Goal: Task Accomplishment & Management: Use online tool/utility

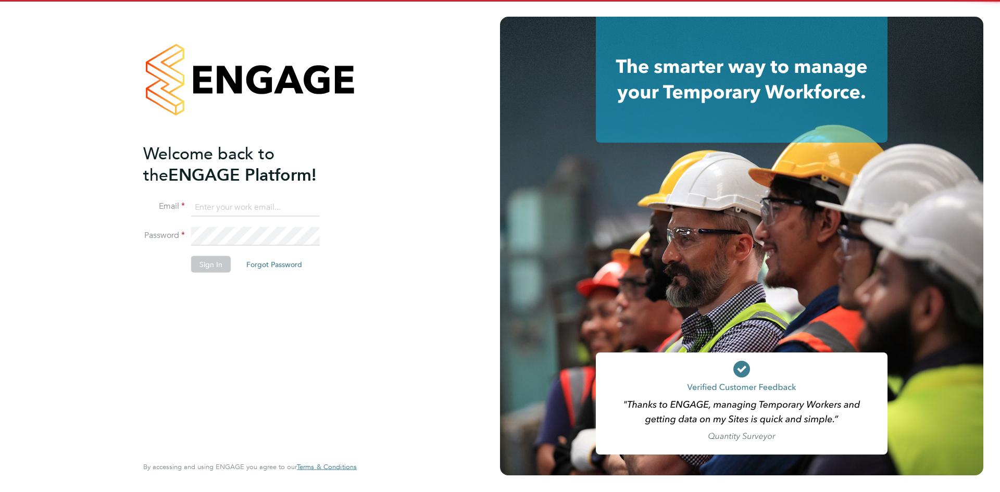
click at [211, 204] on input at bounding box center [255, 207] width 129 height 19
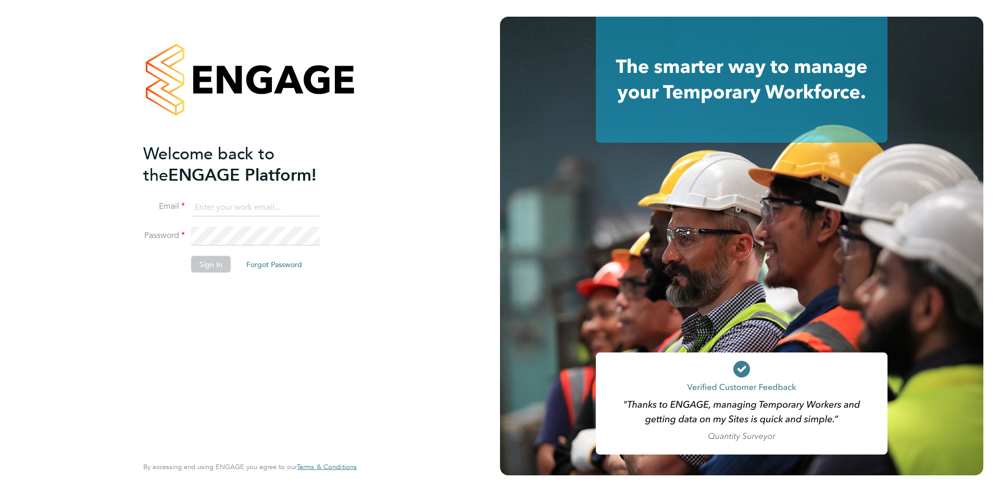
type input "Rhiarna.Devares@bcuk.co.uk"
click at [215, 264] on button "Sign In" at bounding box center [211, 264] width 40 height 17
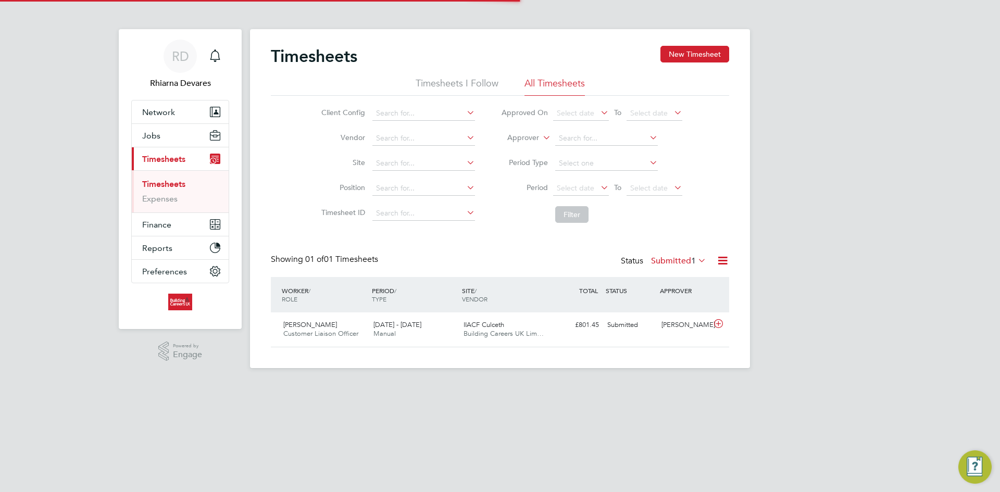
scroll to position [27, 91]
click at [390, 135] on input at bounding box center [423, 138] width 103 height 15
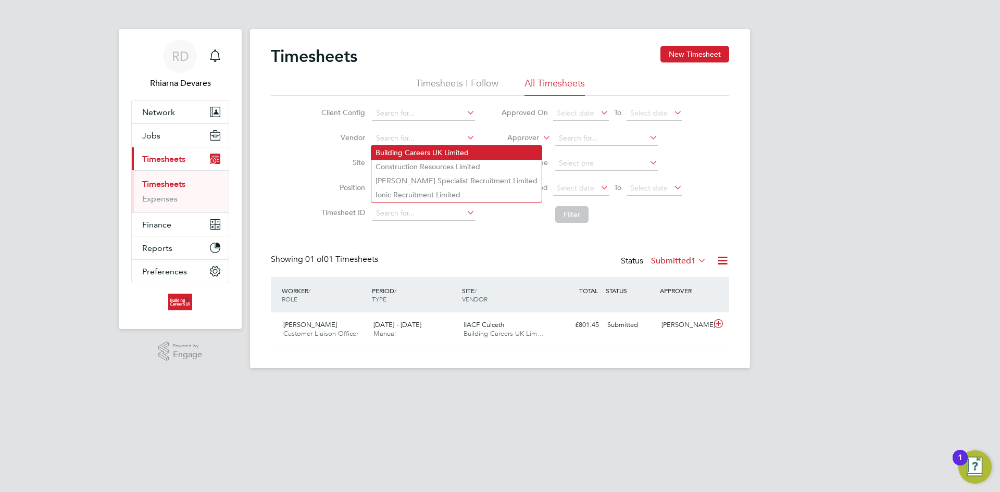
click at [401, 148] on li "Building Careers UK Limited" at bounding box center [456, 153] width 170 height 14
type input "Building Careers UK Limited"
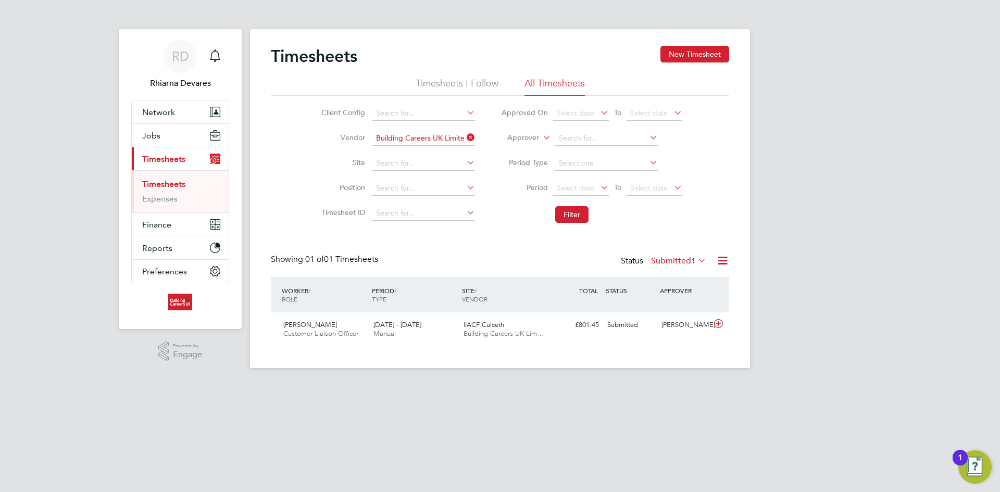
click at [516, 138] on label "Approver" at bounding box center [515, 138] width 47 height 10
click at [513, 149] on li "Worker" at bounding box center [514, 150] width 52 height 14
click at [596, 186] on span "Select date" at bounding box center [581, 189] width 56 height 14
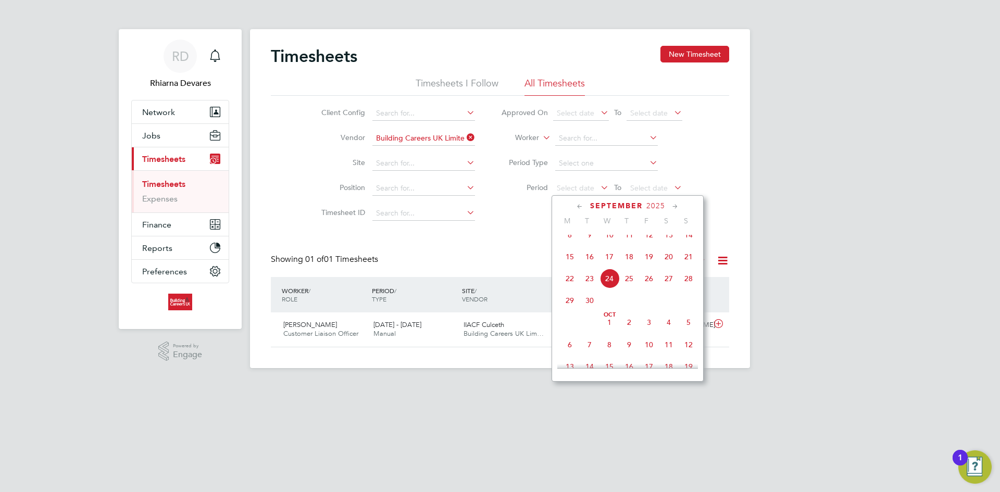
click at [574, 264] on span "15" at bounding box center [570, 257] width 20 height 20
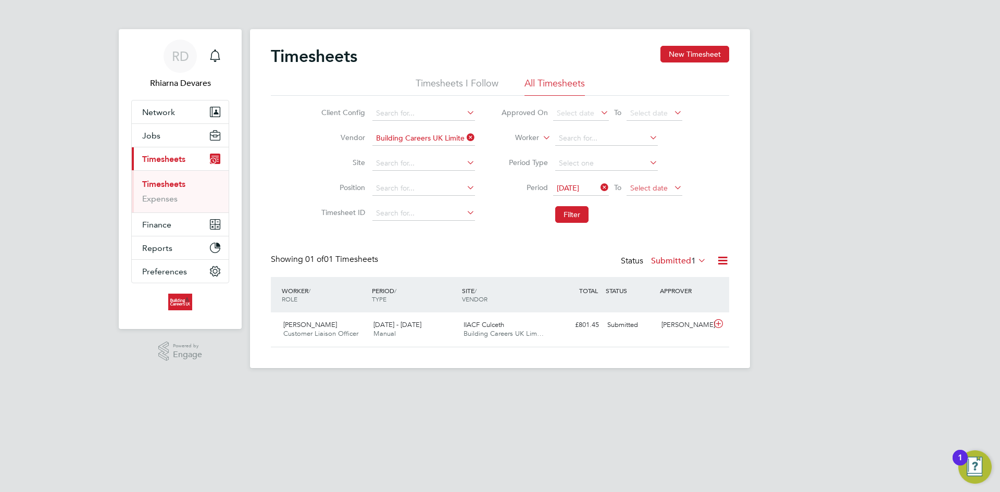
click at [663, 193] on span "Select date" at bounding box center [655, 189] width 56 height 14
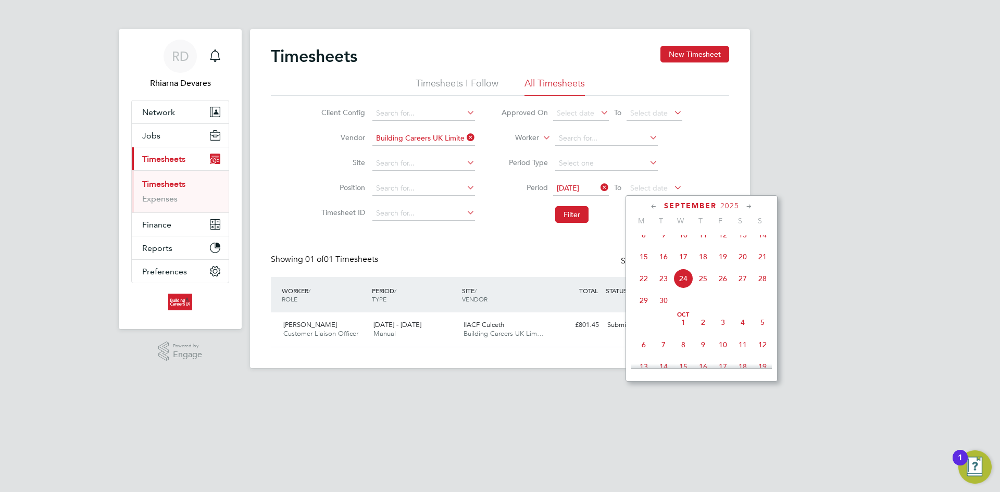
click at [761, 258] on span "21" at bounding box center [763, 257] width 20 height 20
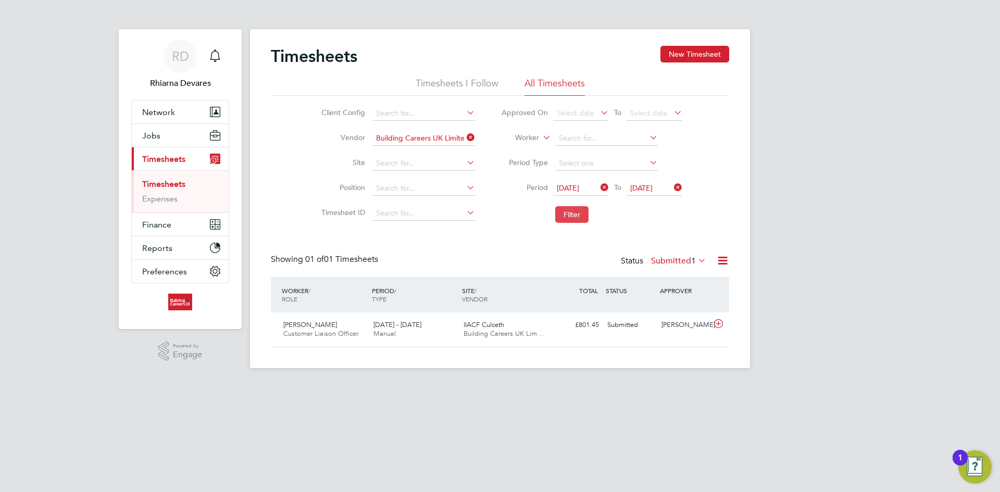
click at [578, 207] on button "Filter" at bounding box center [571, 214] width 33 height 17
click at [578, 208] on button "Filter" at bounding box center [571, 214] width 33 height 17
drag, startPoint x: 677, startPoint y: 259, endPoint x: 680, endPoint y: 272, distance: 13.9
click at [677, 259] on label "Submitted 1" at bounding box center [678, 261] width 55 height 10
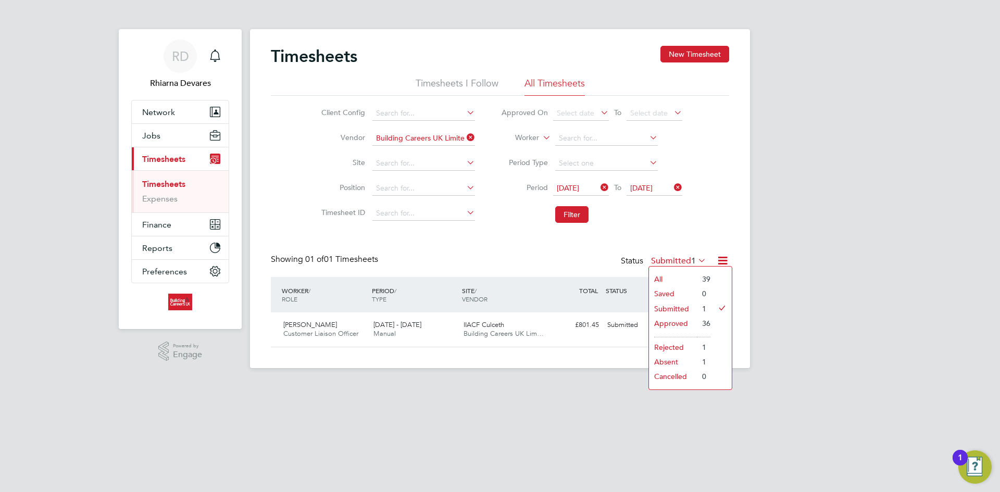
click at [697, 320] on li "36" at bounding box center [704, 323] width 14 height 15
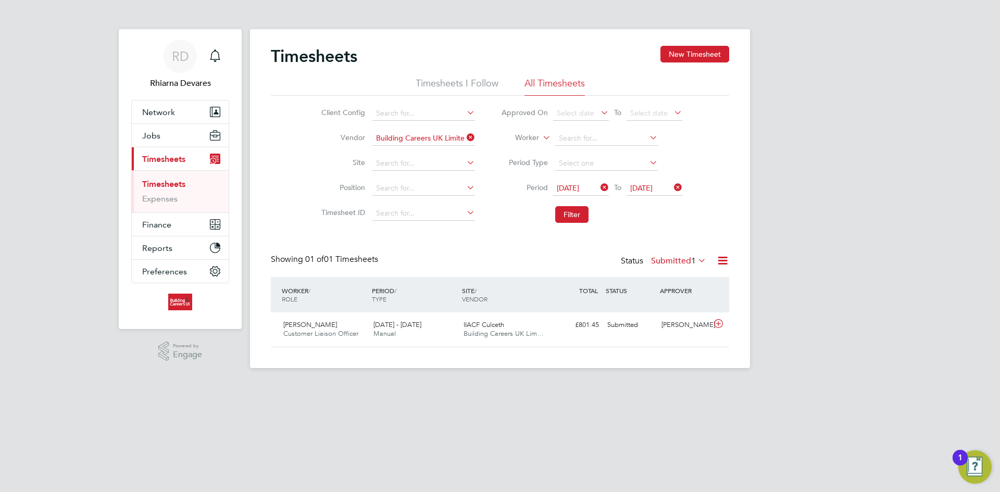
click at [669, 261] on label "Submitted 1" at bounding box center [678, 261] width 55 height 10
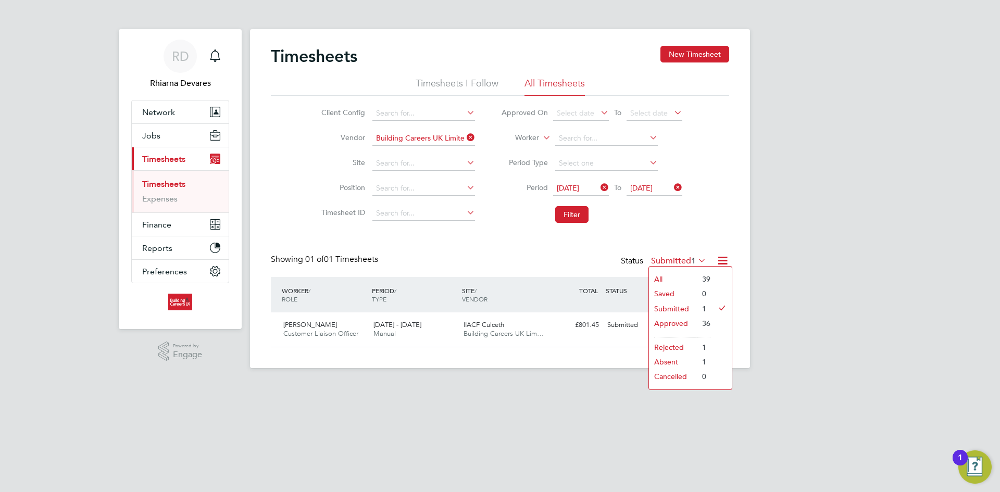
click at [675, 317] on li "Approved" at bounding box center [673, 323] width 48 height 15
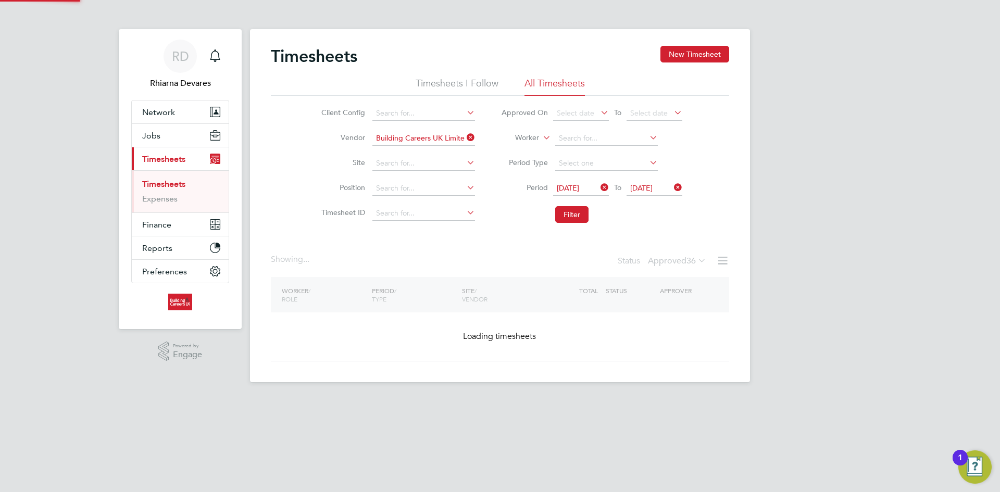
click at [720, 260] on icon at bounding box center [722, 260] width 13 height 13
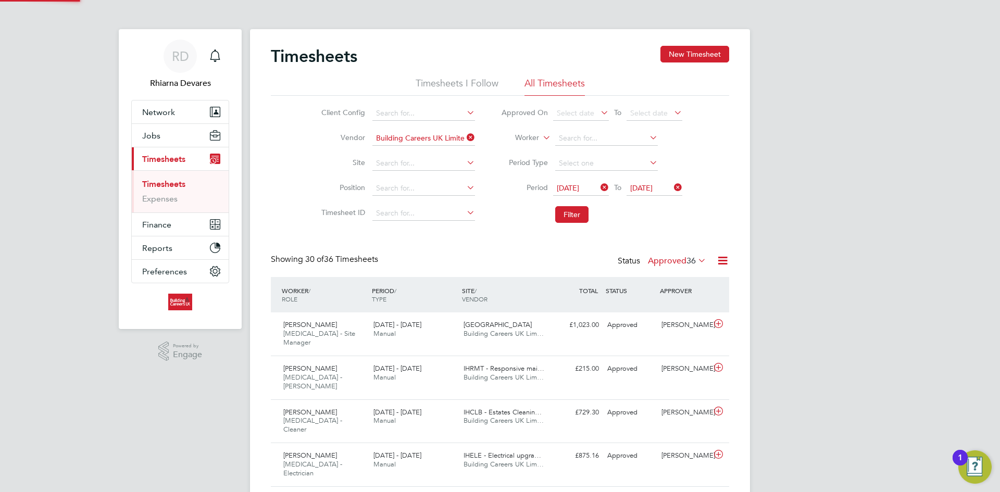
scroll to position [0, 0]
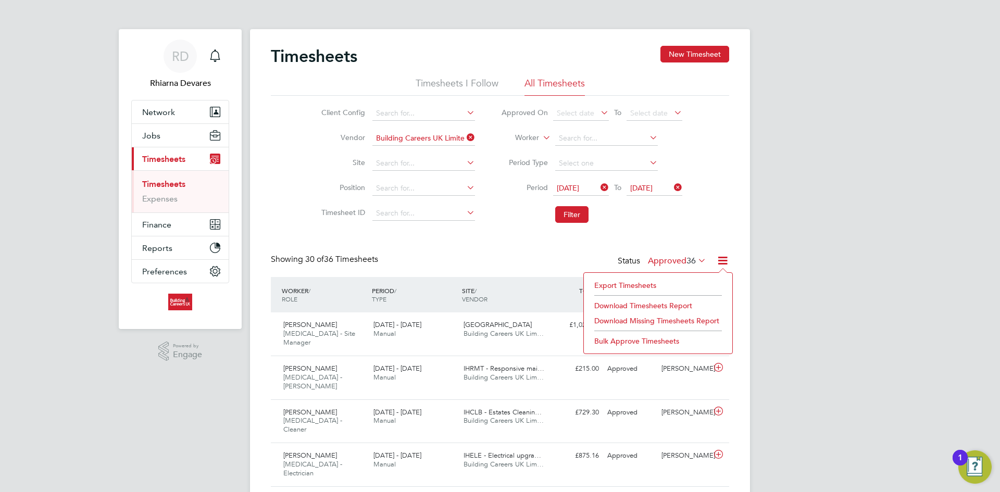
click at [602, 282] on li "Export Timesheets" at bounding box center [658, 285] width 138 height 15
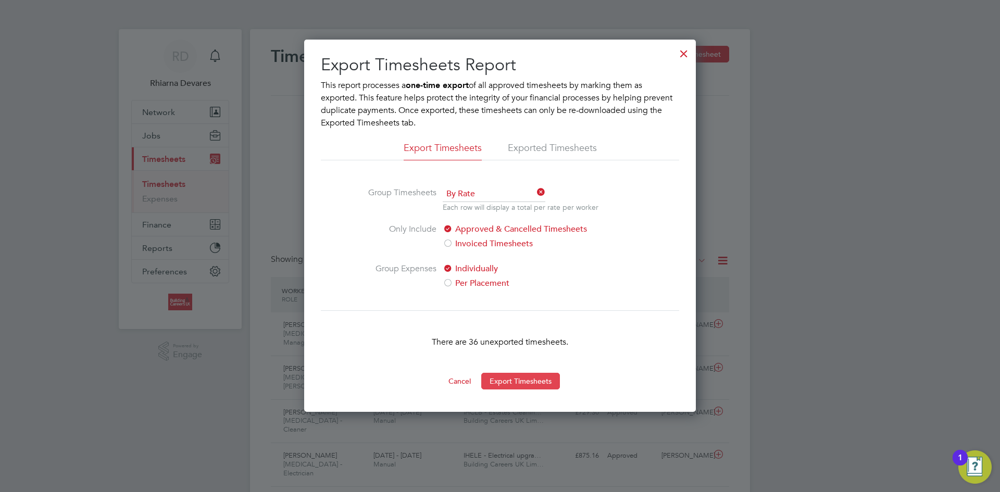
click at [510, 381] on button "Export Timesheets" at bounding box center [520, 381] width 79 height 17
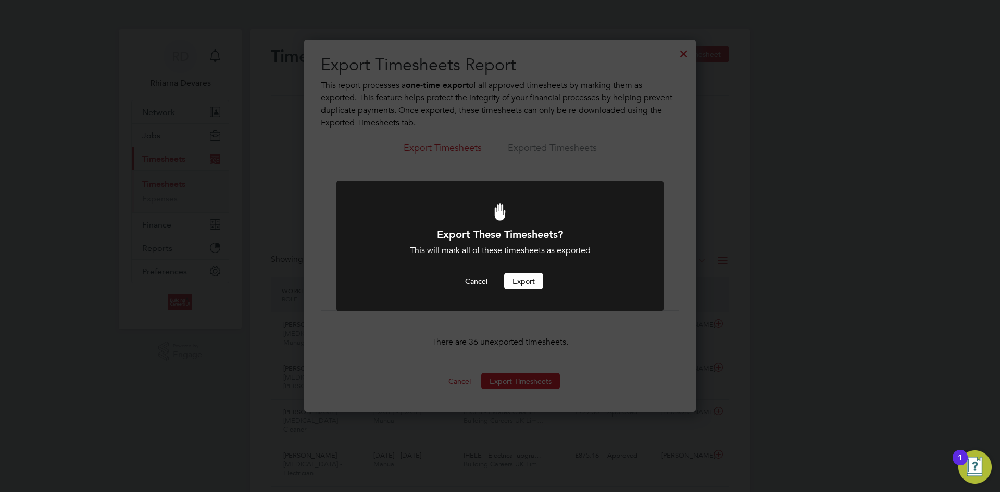
click at [529, 280] on button "Export" at bounding box center [523, 281] width 39 height 17
